Goal: Check status: Check status

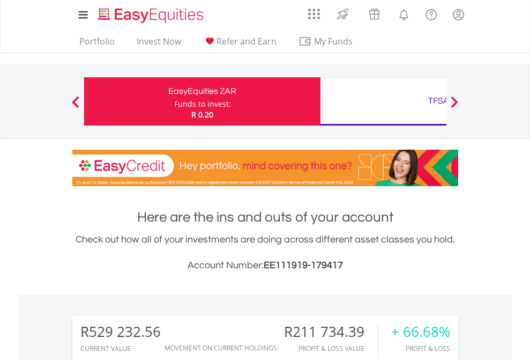
scroll to position [103, 168]
click at [174, 101] on div "Funds to invest:" at bounding box center [202, 104] width 57 height 11
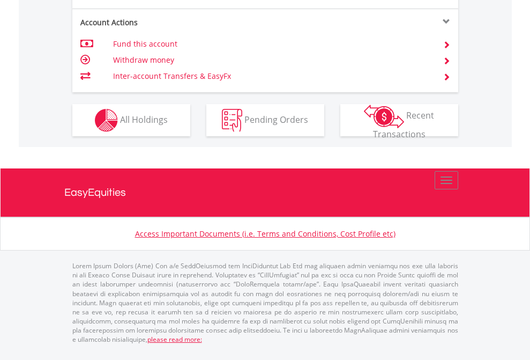
scroll to position [77, 0]
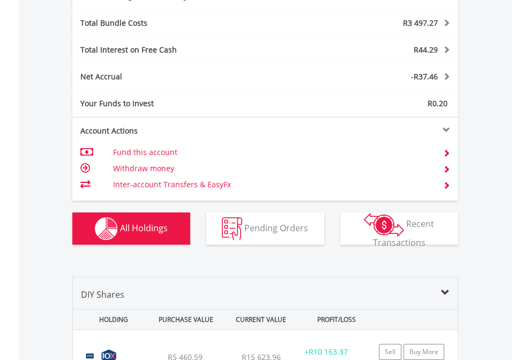
scroll to position [1278, 0]
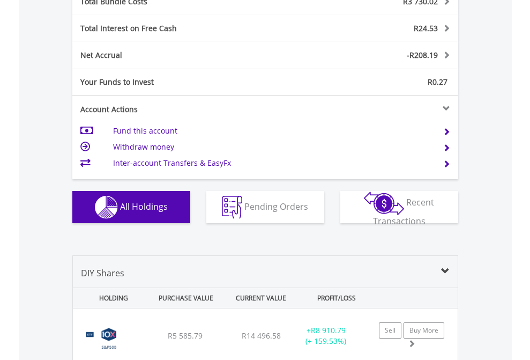
scroll to position [1256, 0]
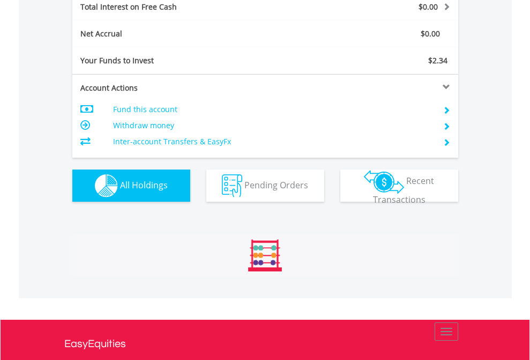
scroll to position [1235, 0]
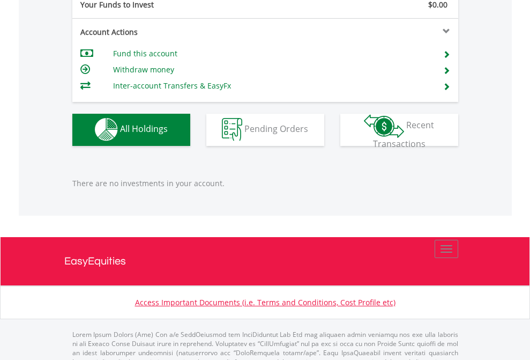
scroll to position [1061, 0]
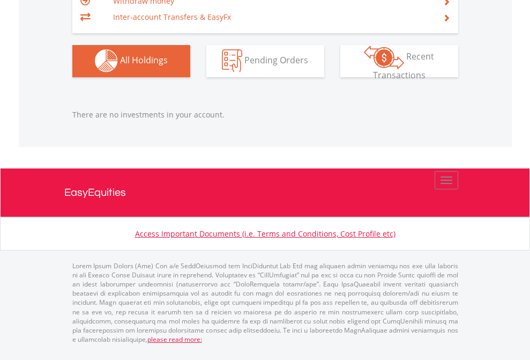
scroll to position [77, 0]
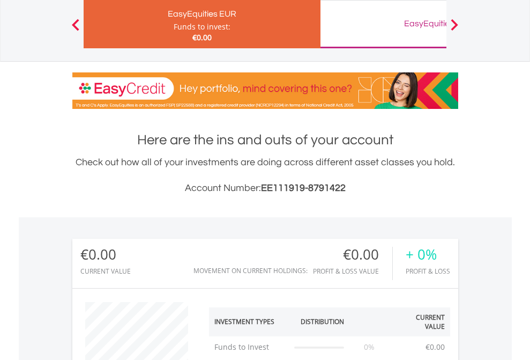
click at [383, 24] on div "EasyEquities GBP" at bounding box center [439, 23] width 224 height 15
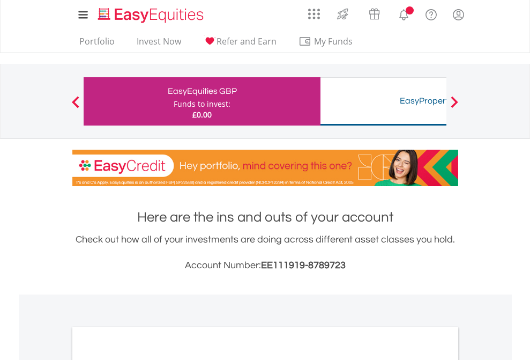
scroll to position [644, 0]
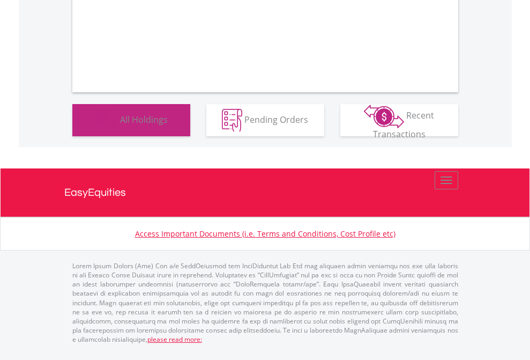
click at [120, 125] on span "All Holdings" at bounding box center [144, 119] width 48 height 12
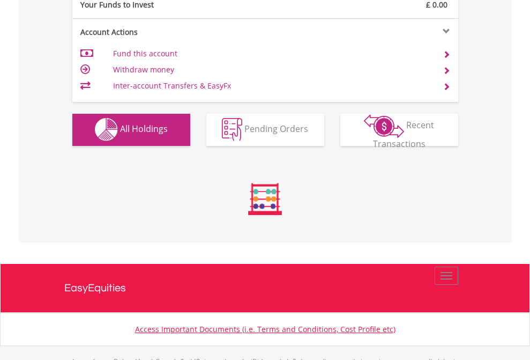
scroll to position [1061, 0]
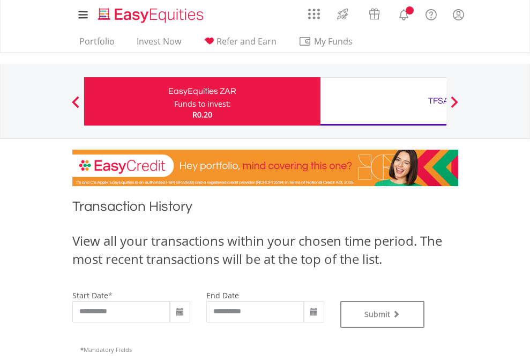
type input "**********"
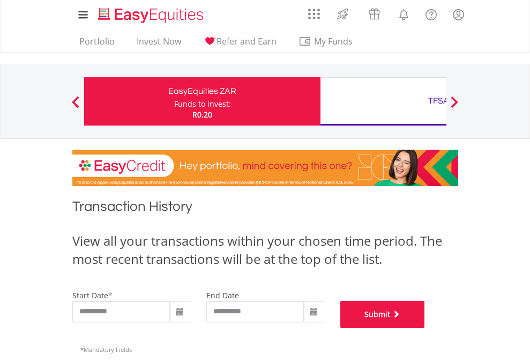
click at [425, 327] on button "Submit" at bounding box center [382, 314] width 85 height 27
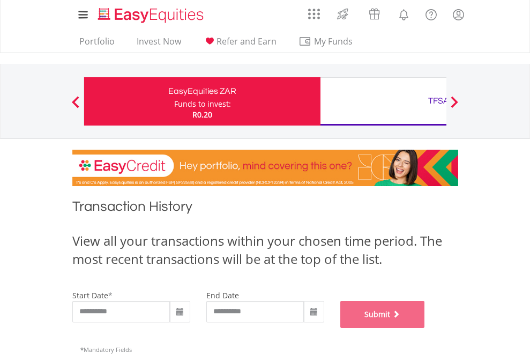
scroll to position [435, 0]
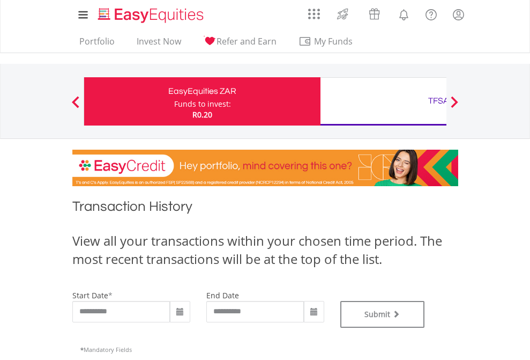
click at [383, 101] on div "TFSA" at bounding box center [439, 100] width 224 height 15
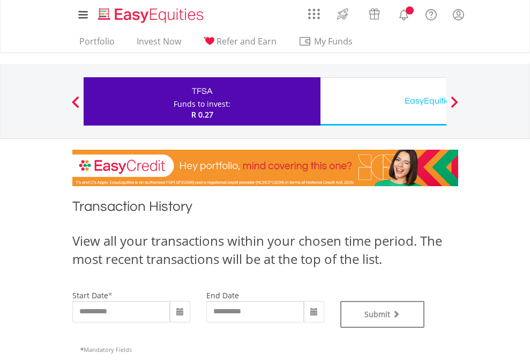
type input "**********"
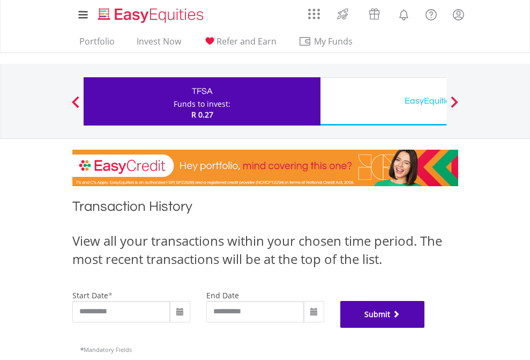
click at [425, 327] on button "Submit" at bounding box center [382, 314] width 85 height 27
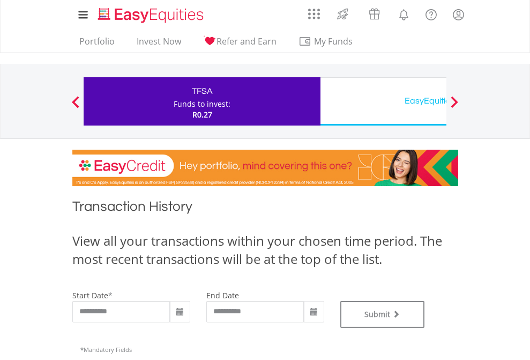
click at [383, 101] on div "EasyEquities USD" at bounding box center [439, 100] width 224 height 15
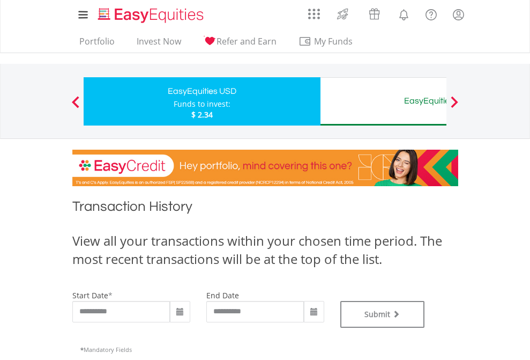
type input "**********"
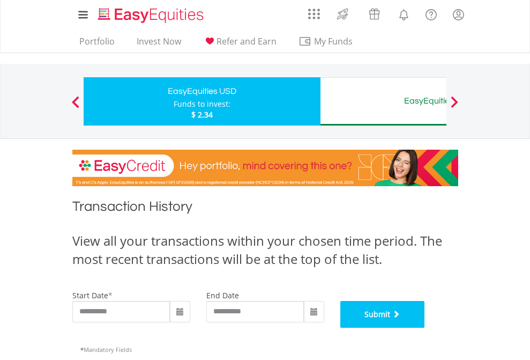
click at [425, 327] on button "Submit" at bounding box center [382, 314] width 85 height 27
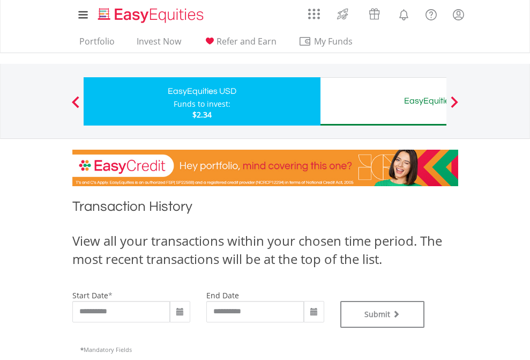
click at [383, 101] on div "EasyEquities AUD" at bounding box center [439, 100] width 224 height 15
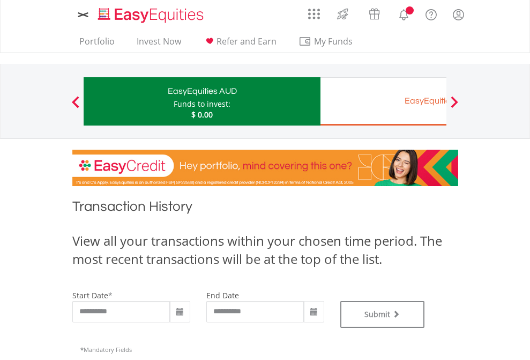
type input "**********"
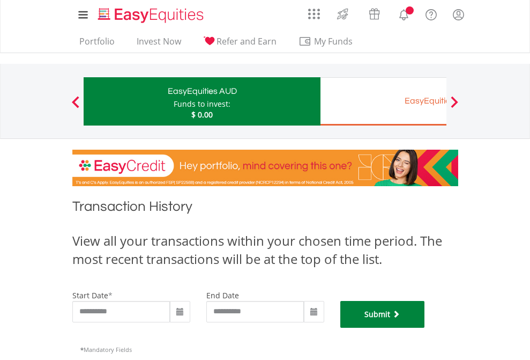
click at [425, 327] on button "Submit" at bounding box center [382, 314] width 85 height 27
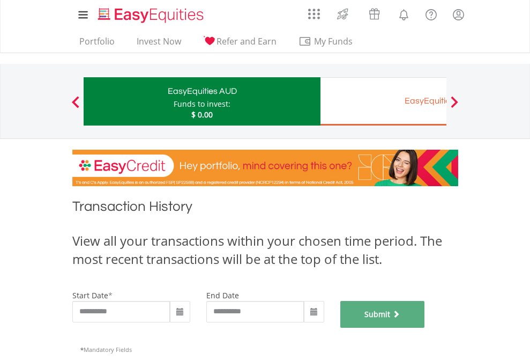
scroll to position [435, 0]
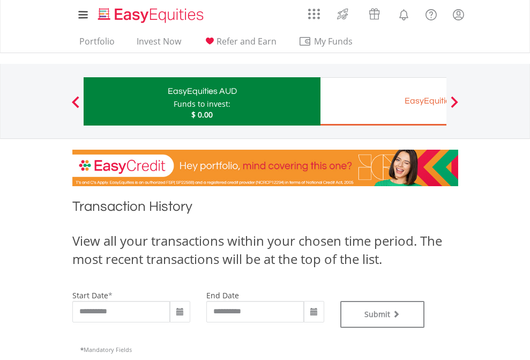
click at [383, 101] on div "EasyEquities EUR" at bounding box center [439, 100] width 224 height 15
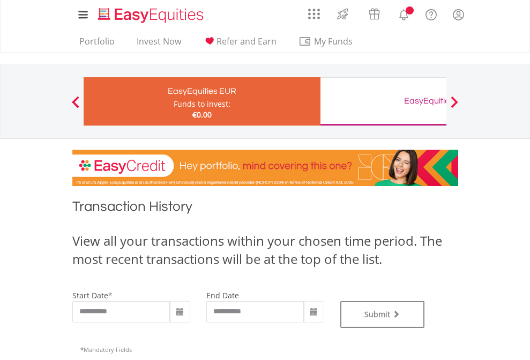
type input "**********"
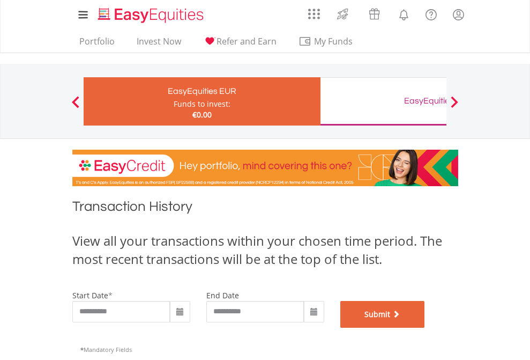
click at [425, 327] on button "Submit" at bounding box center [382, 314] width 85 height 27
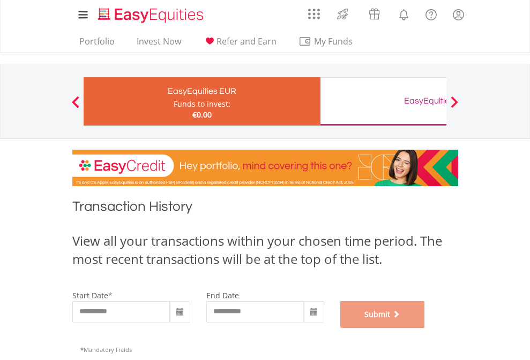
scroll to position [435, 0]
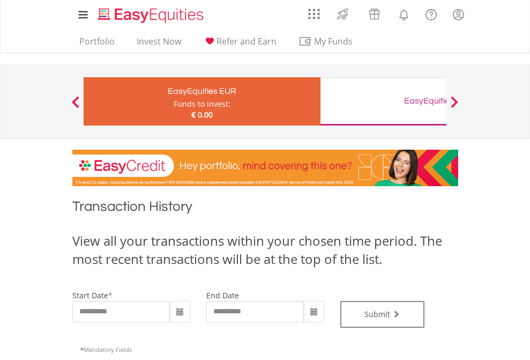
click at [383, 101] on div "EasyEquities GBP" at bounding box center [439, 100] width 224 height 15
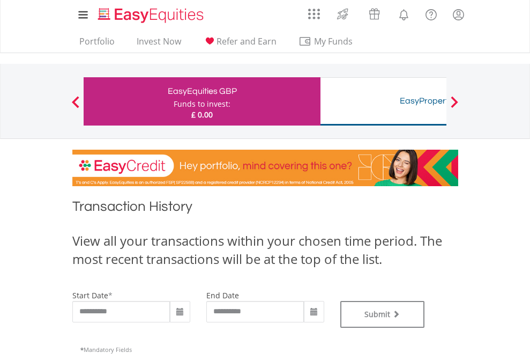
type input "**********"
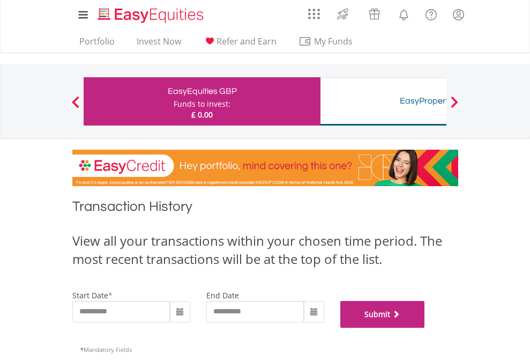
click at [425, 327] on button "Submit" at bounding box center [382, 314] width 85 height 27
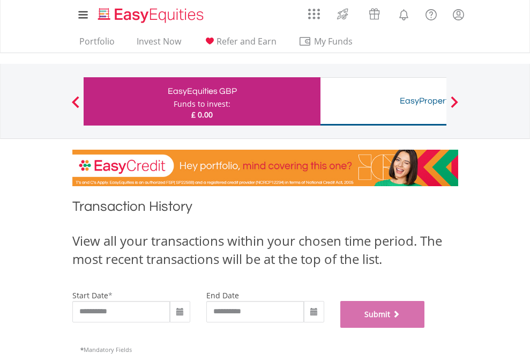
scroll to position [435, 0]
